Goal: Navigation & Orientation: Find specific page/section

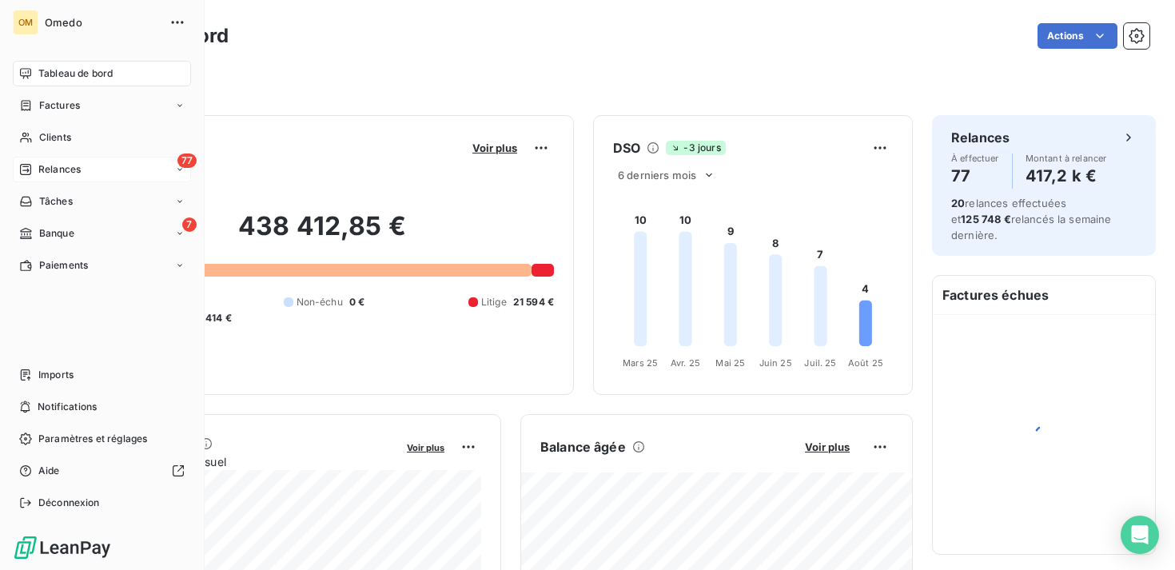
click at [143, 169] on div "77 Relances" at bounding box center [102, 170] width 178 height 26
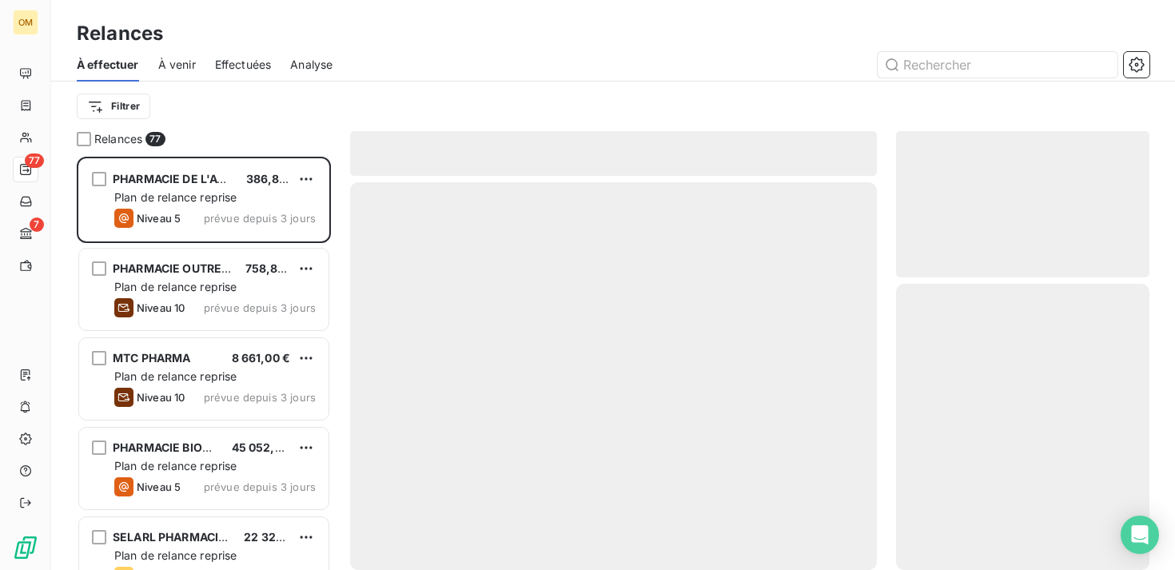
scroll to position [413, 253]
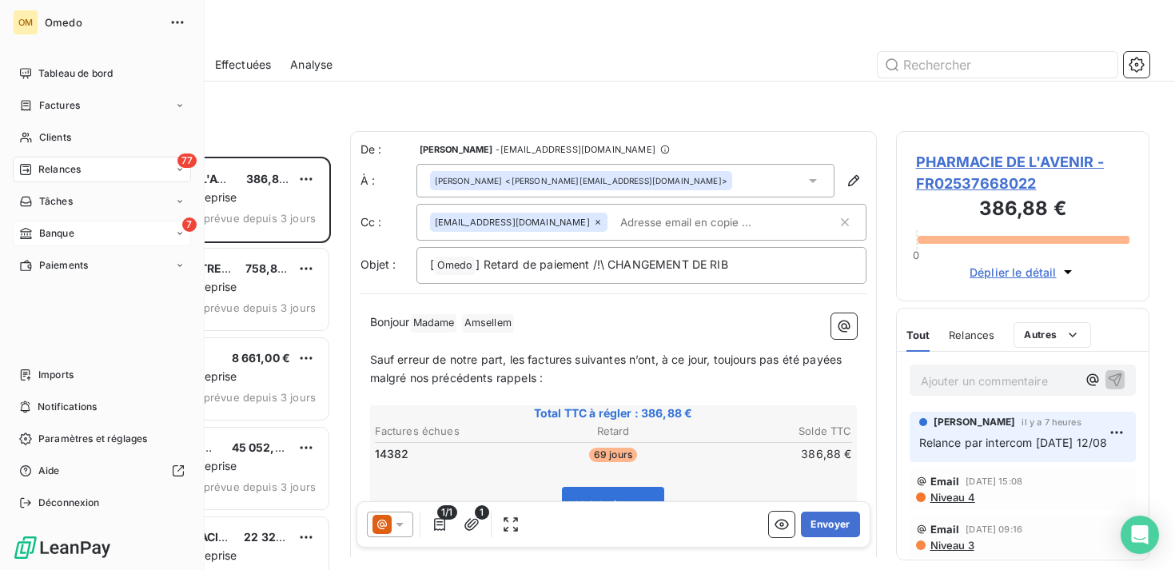
click at [50, 234] on span "Banque" at bounding box center [56, 233] width 35 height 14
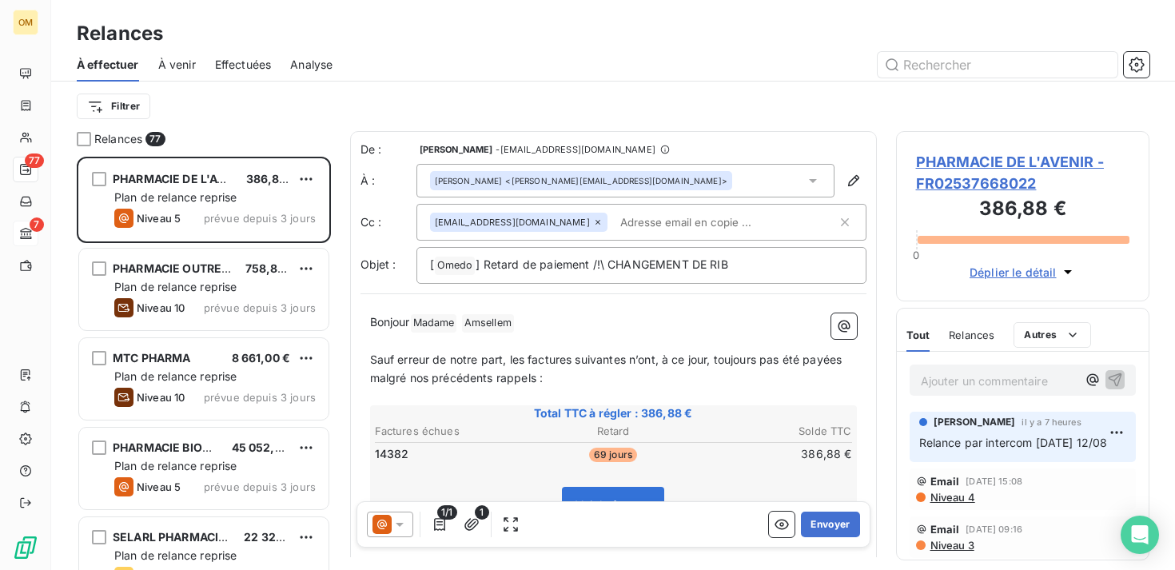
scroll to position [413, 253]
